Goal: Task Accomplishment & Management: Manage account settings

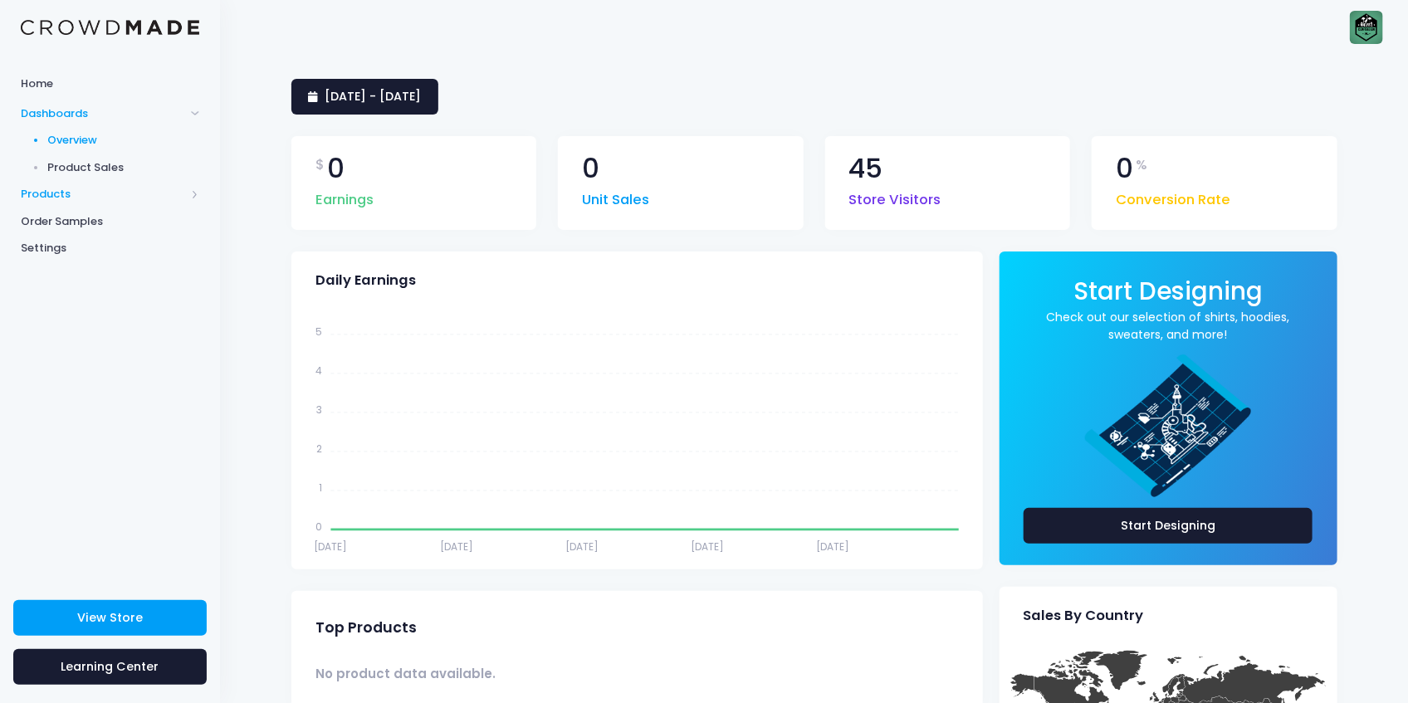
click at [56, 188] on span "Products" at bounding box center [103, 194] width 164 height 17
click at [94, 193] on span "Product Editor" at bounding box center [124, 194] width 152 height 17
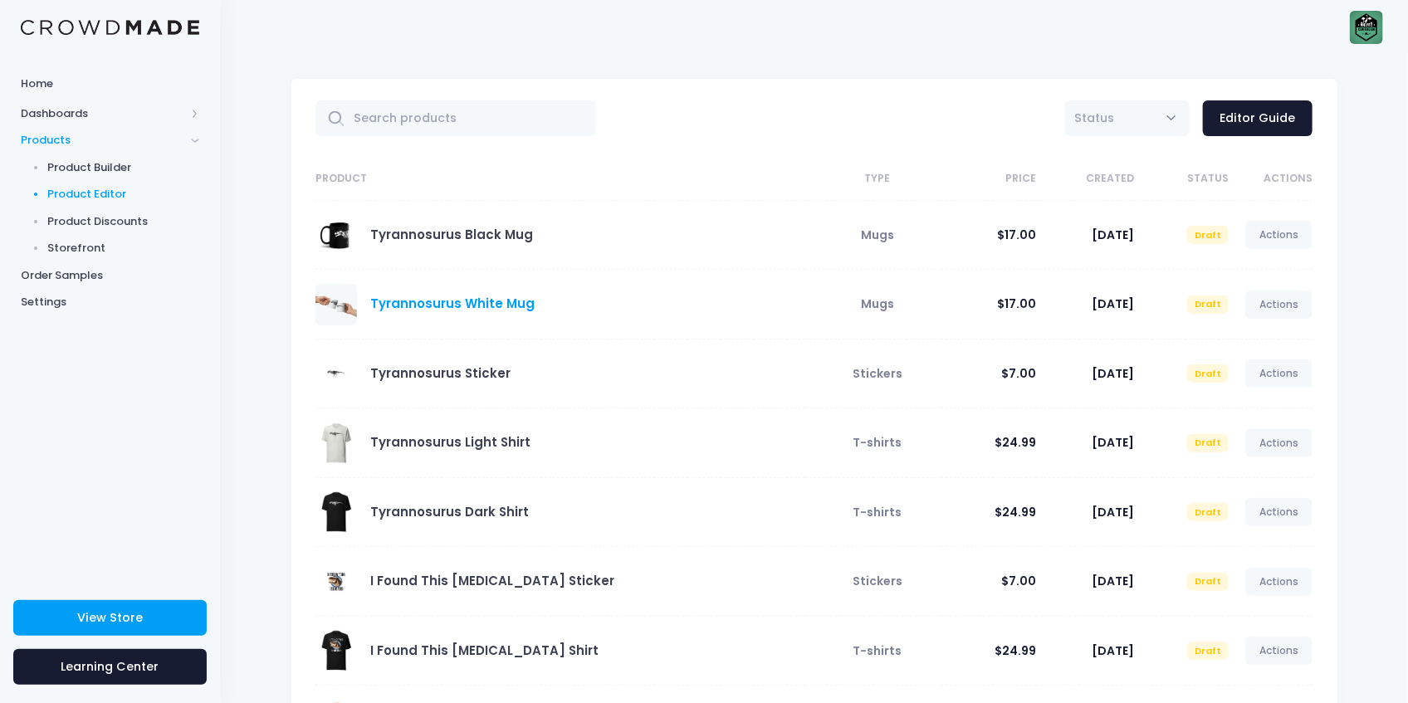
click at [386, 301] on link "Tyrannosurus White Mug" at bounding box center [452, 303] width 164 height 17
click at [325, 304] on span at bounding box center [336, 305] width 42 height 42
click at [72, 256] on span "Storefront" at bounding box center [124, 248] width 152 height 17
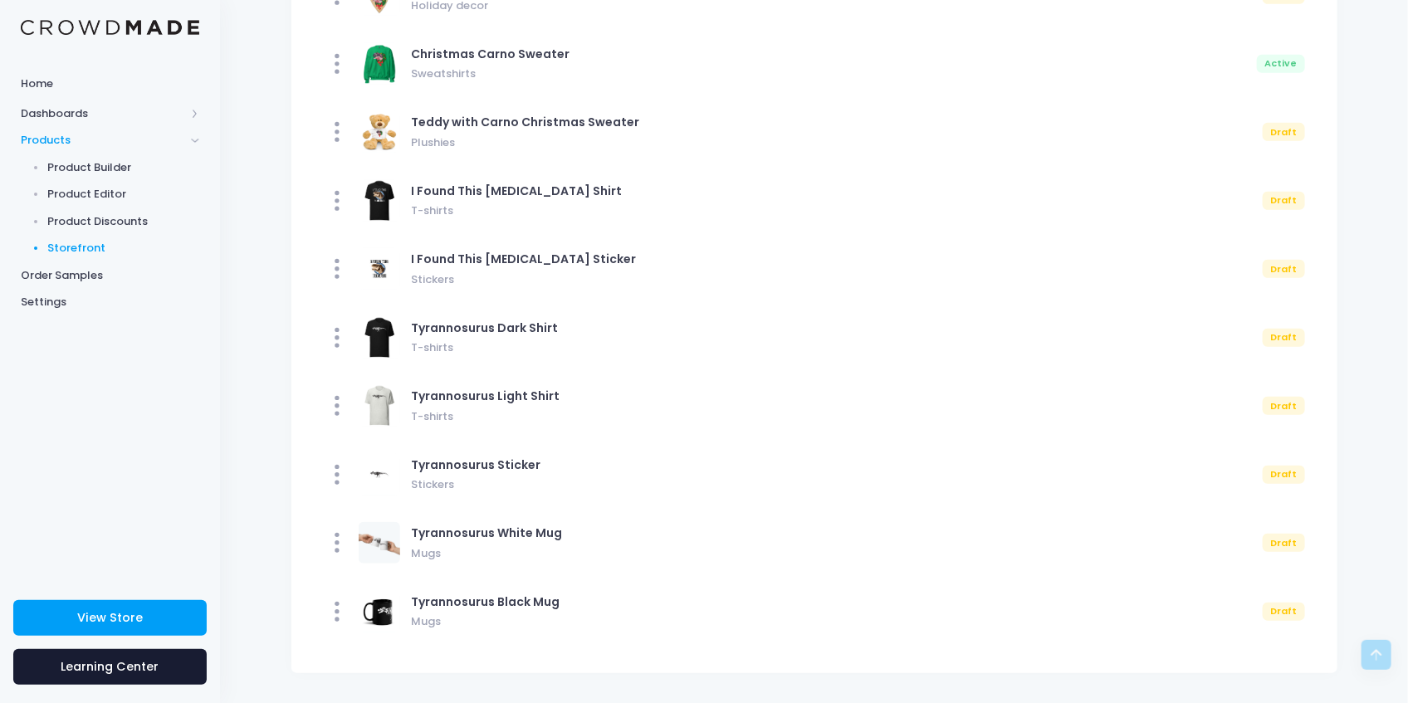
scroll to position [424, 0]
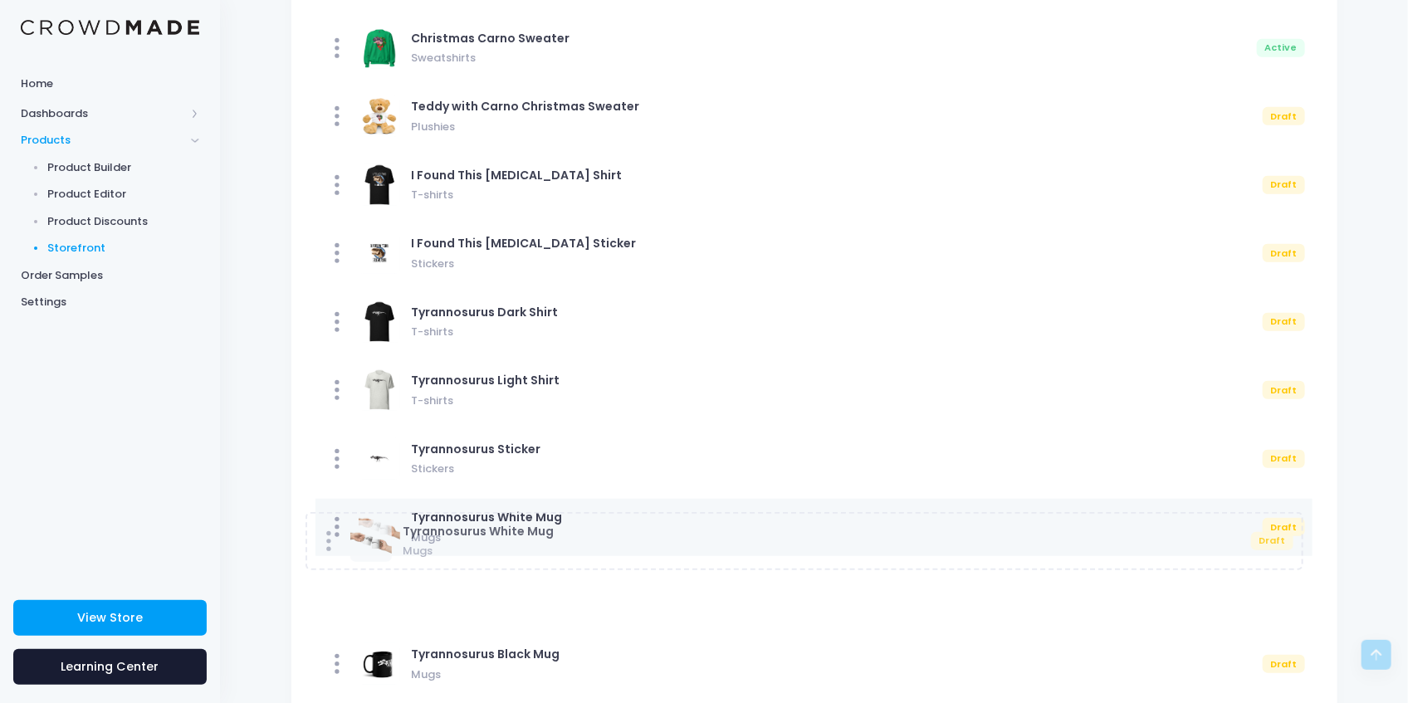
drag, startPoint x: 333, startPoint y: 530, endPoint x: 323, endPoint y: 544, distance: 17.3
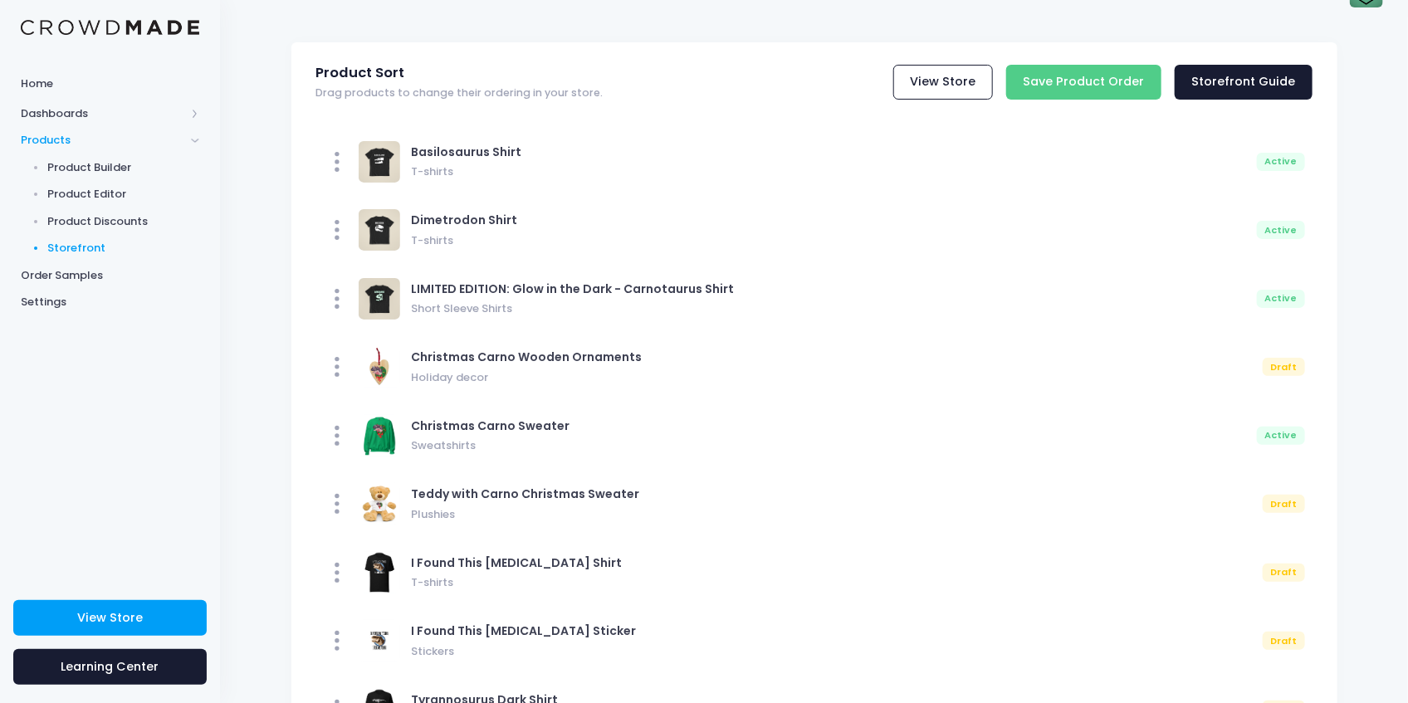
scroll to position [0, 0]
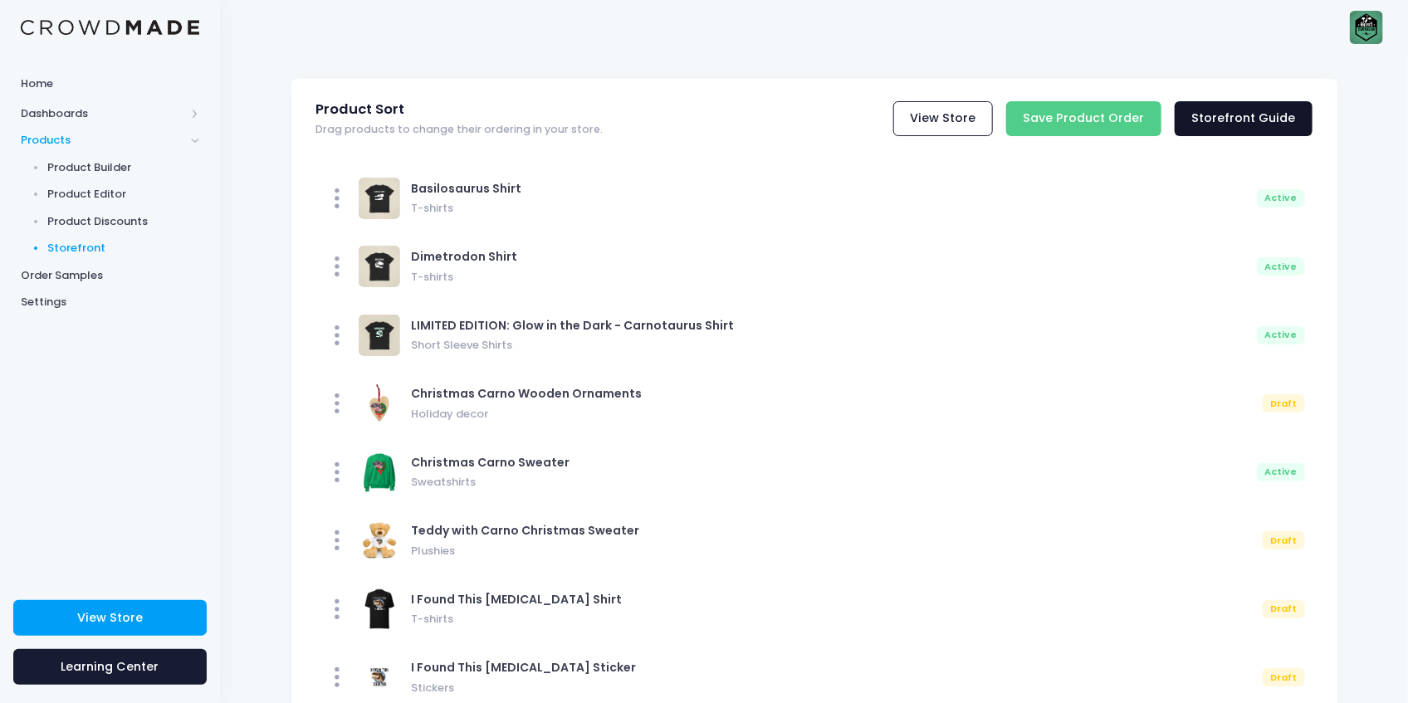
click at [1202, 128] on link "Storefront Guide" at bounding box center [1244, 119] width 138 height 36
click at [103, 212] on link "Product Discounts" at bounding box center [110, 221] width 220 height 27
click at [90, 198] on span "Product Editor" at bounding box center [124, 194] width 152 height 17
click at [75, 168] on span "Product Builder" at bounding box center [124, 167] width 152 height 17
click at [94, 188] on span "Product Editor" at bounding box center [124, 194] width 152 height 17
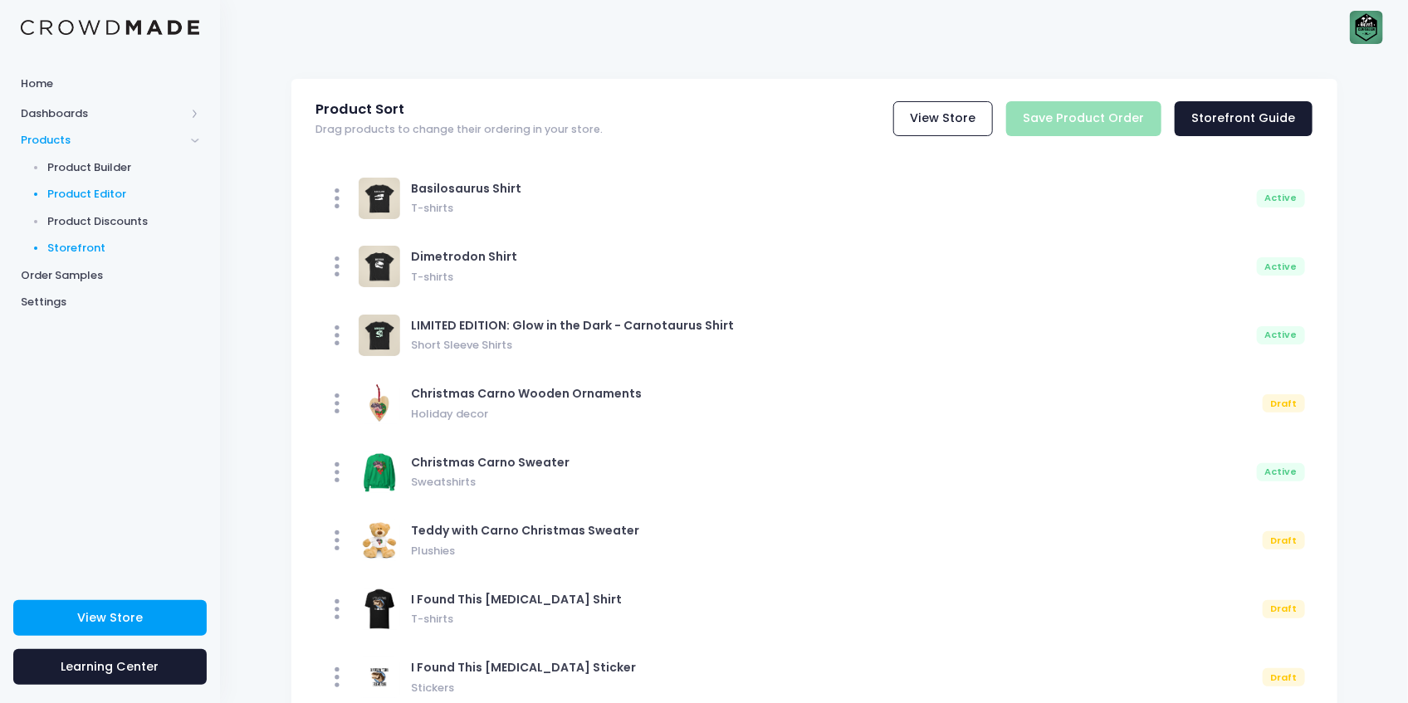
click at [94, 188] on span "Product Editor" at bounding box center [124, 194] width 152 height 17
